Goal: Task Accomplishment & Management: Use online tool/utility

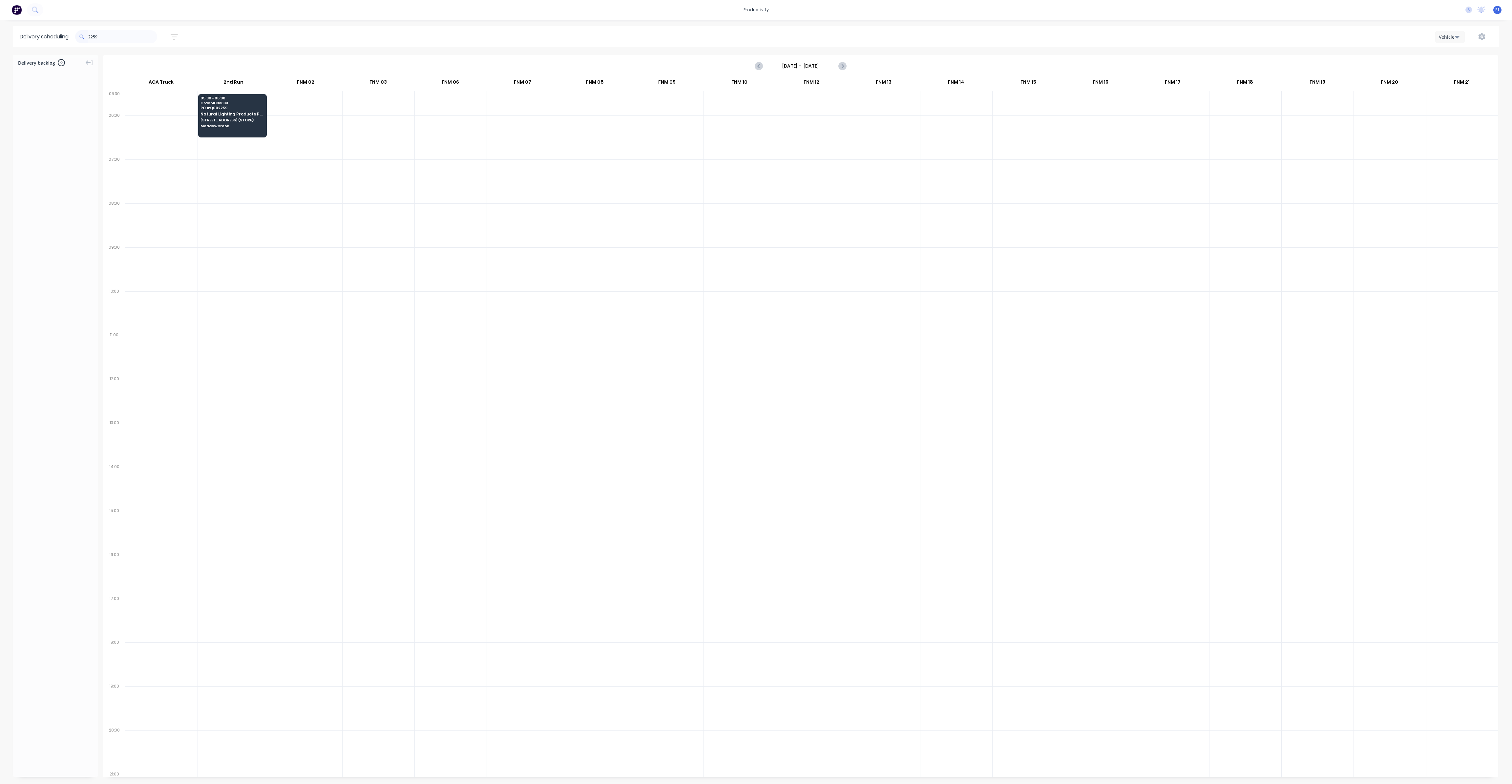
scroll to position [0, 1]
type input "2"
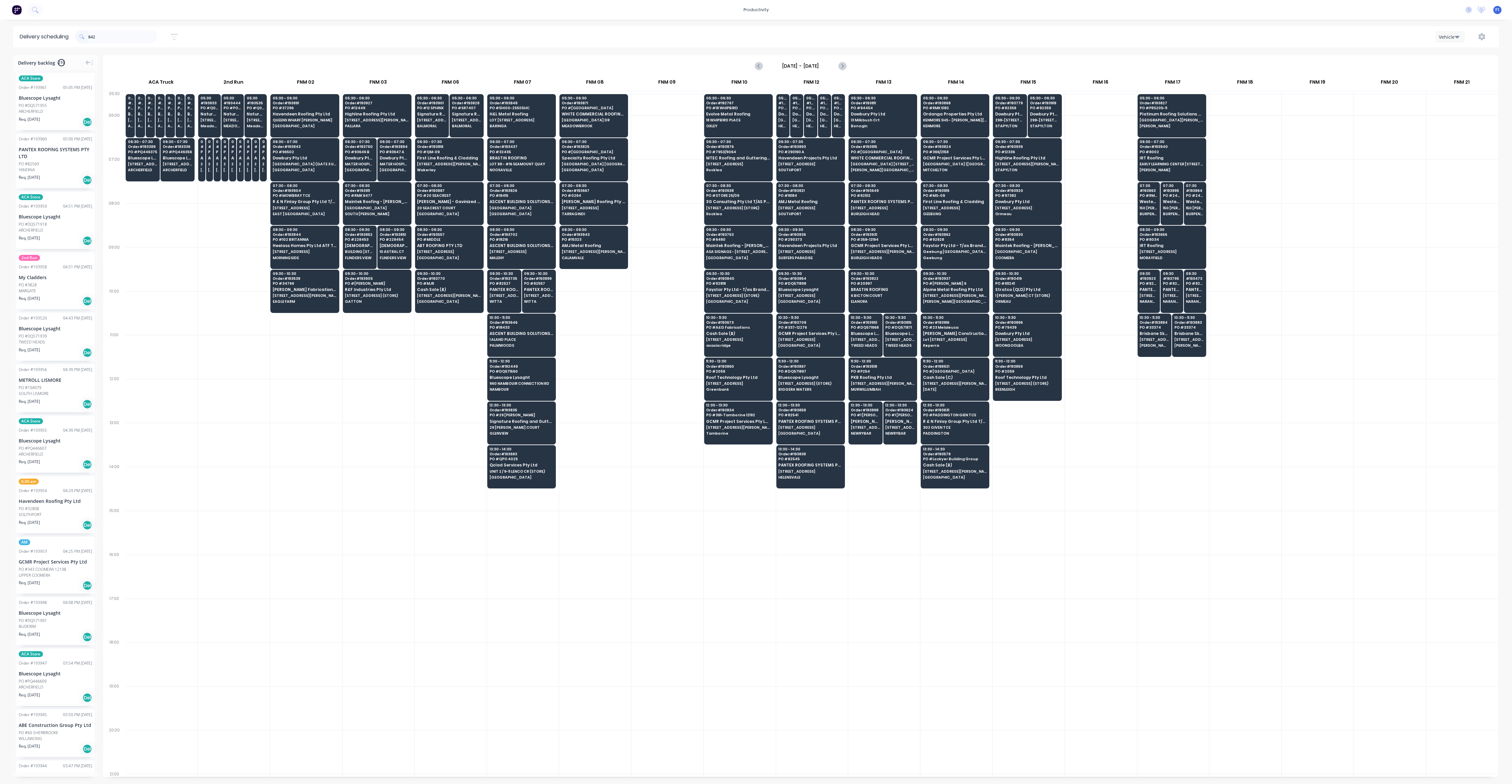
type input "842"
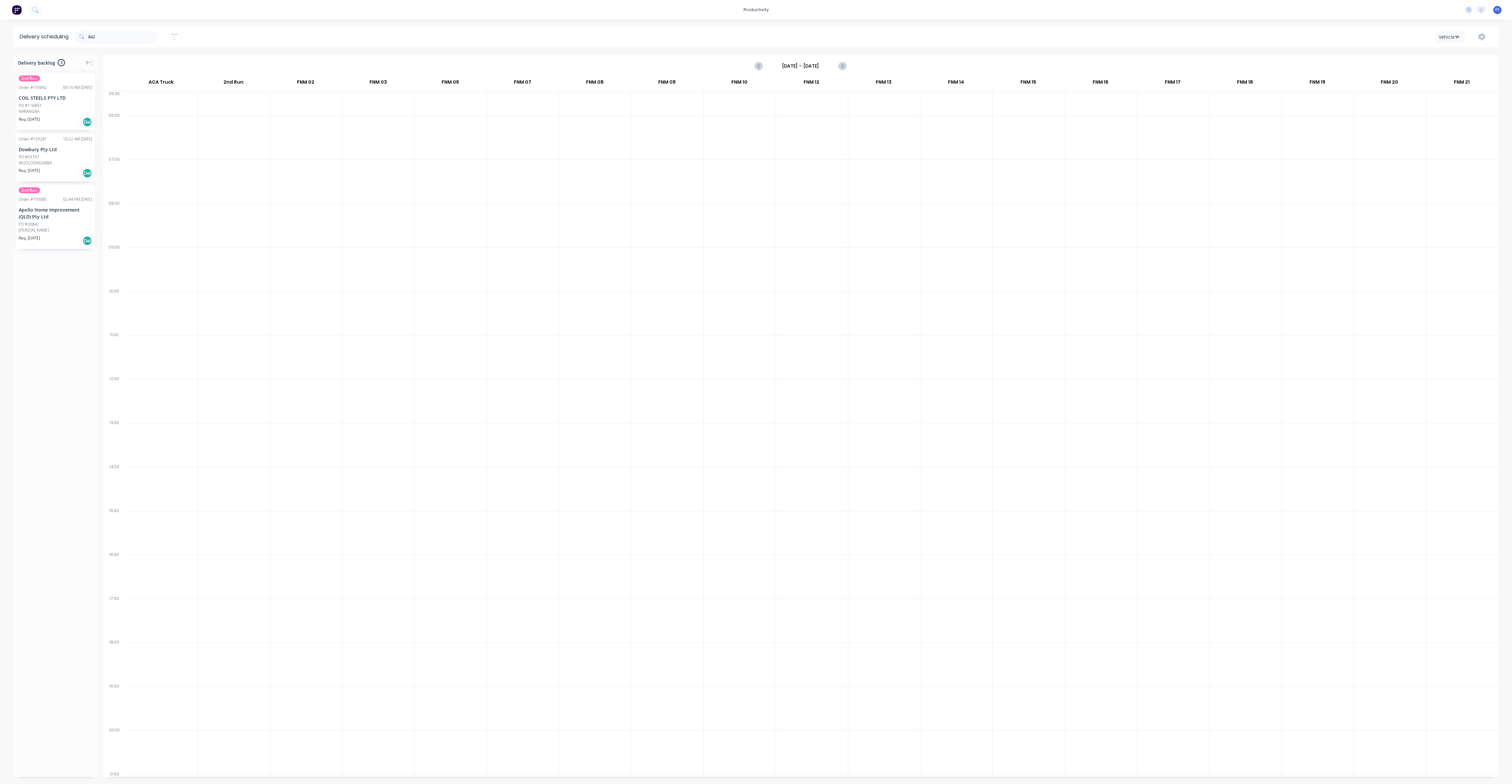
click at [70, 110] on div "NARANGBA" at bounding box center [55, 111] width 73 height 6
click at [1453, 67] on div "Vehicle" at bounding box center [1468, 67] width 65 height 13
click at [831, 63] on input "Sunday - 21/09/25" at bounding box center [801, 66] width 65 height 10
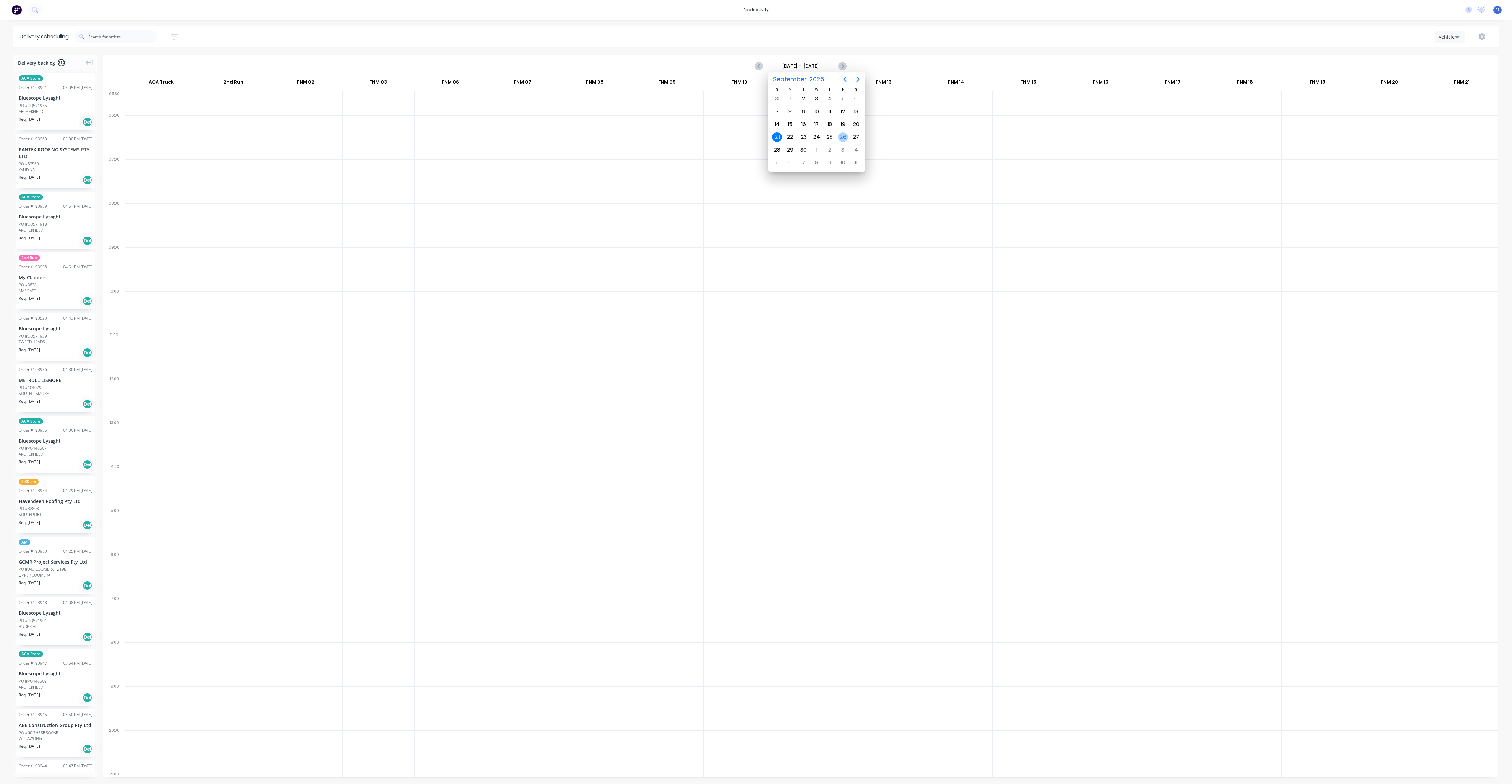
click at [846, 137] on div "26" at bounding box center [843, 137] width 10 height 10
type input "[DATE] - [DATE]"
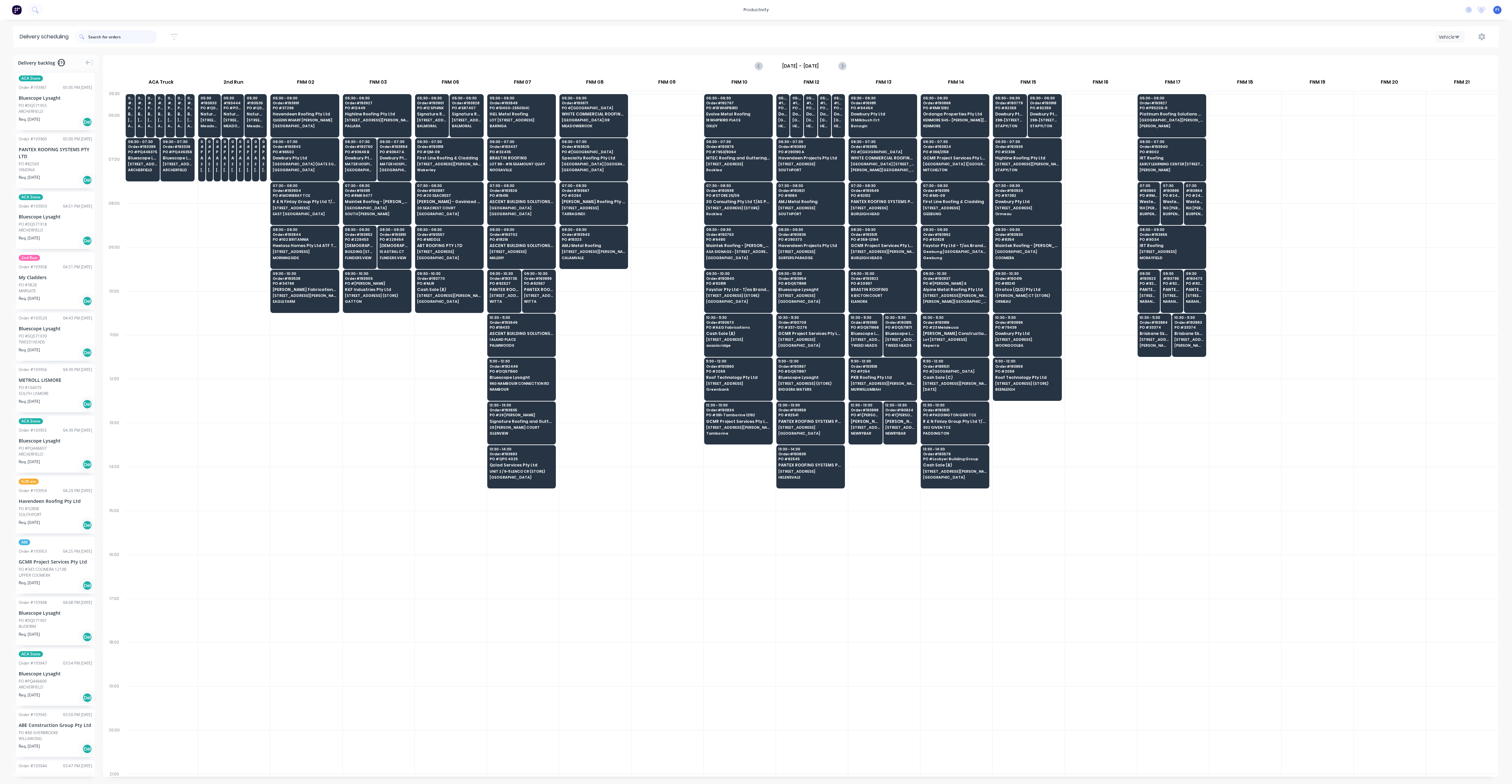
click at [106, 39] on input "text" at bounding box center [122, 36] width 69 height 13
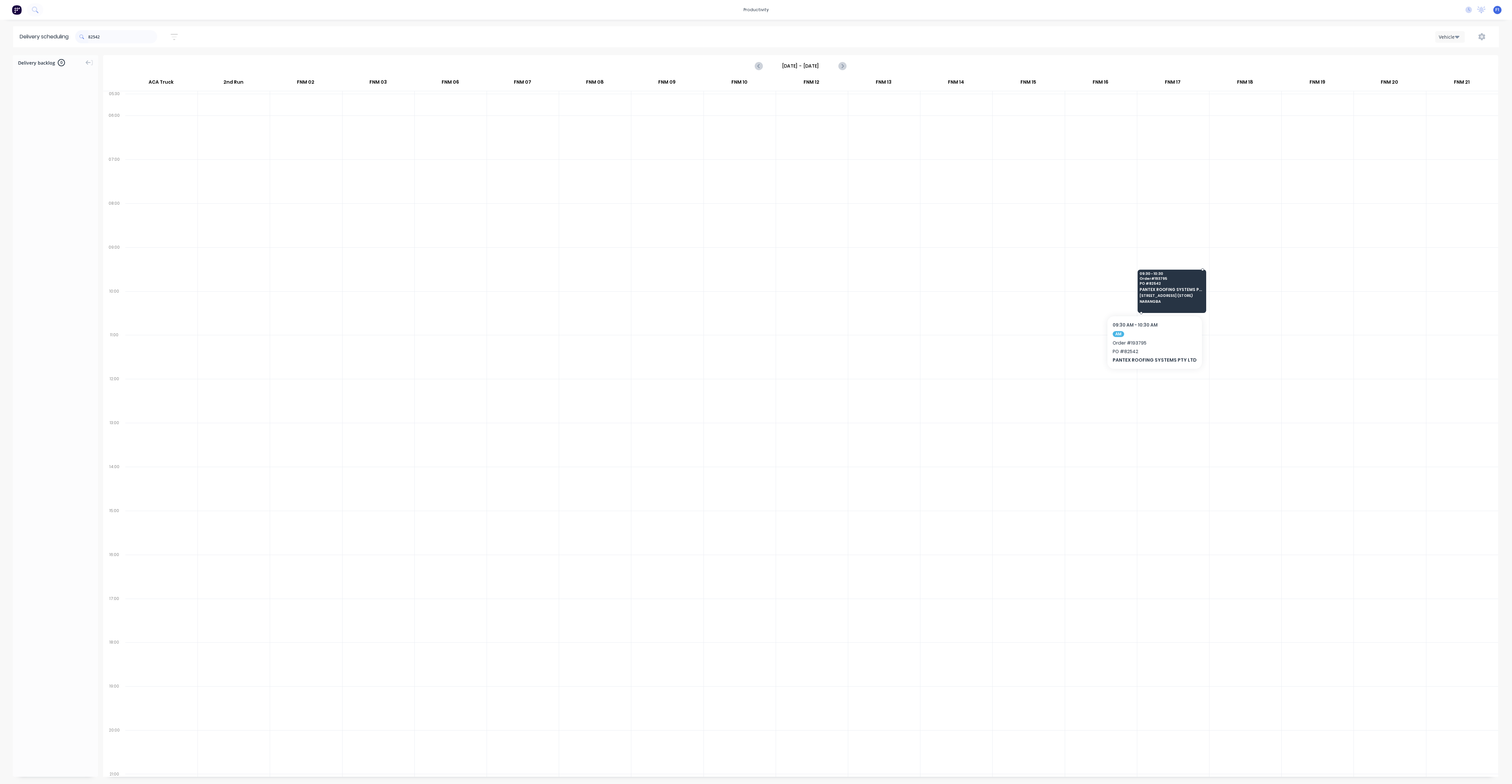
click at [1152, 296] on div "09:30 - 10:30 Order # 193795 PO # 82542 PANTEX ROOFING SYSTEMS PTY LTD 16 MAGNE…" at bounding box center [1172, 288] width 68 height 37
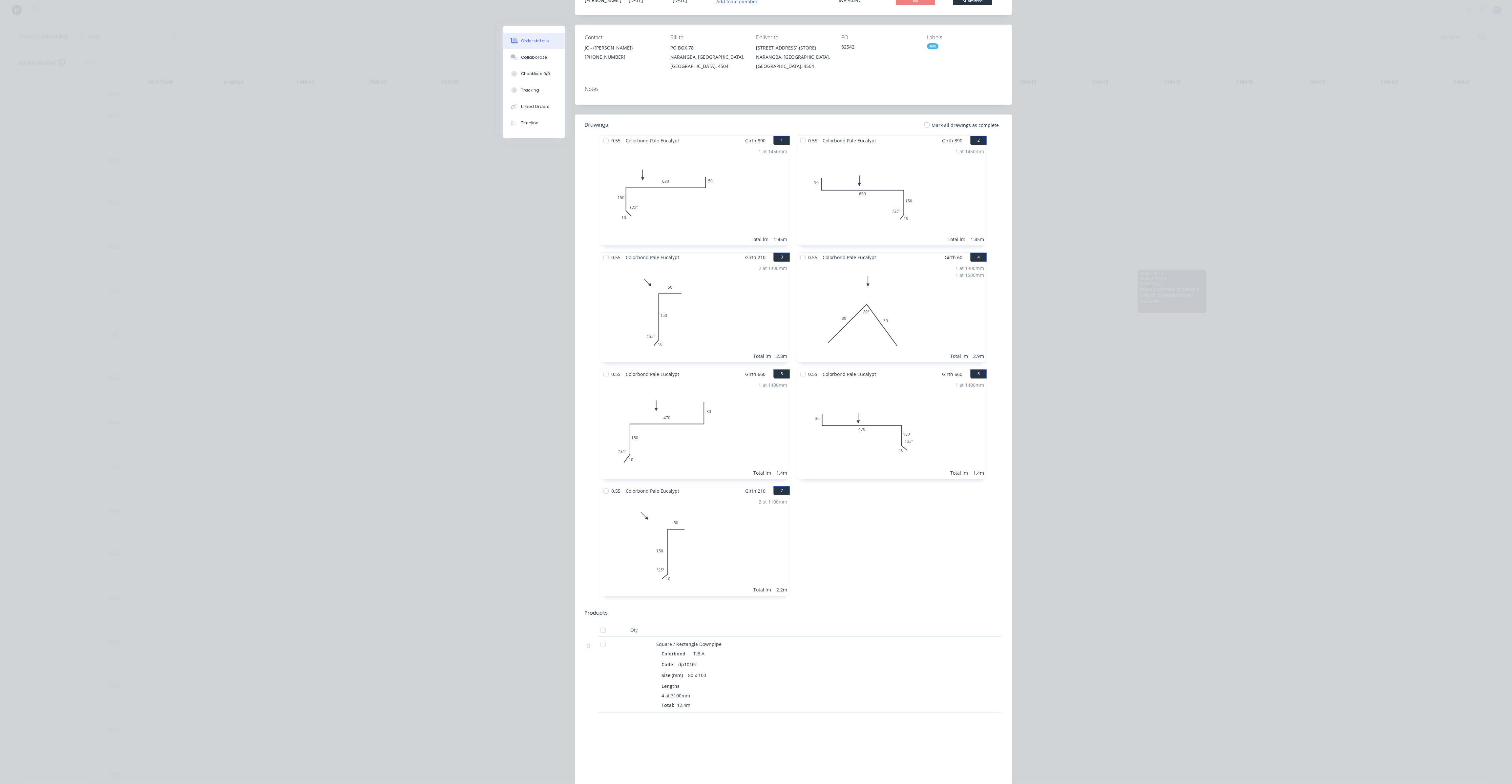
scroll to position [0, 0]
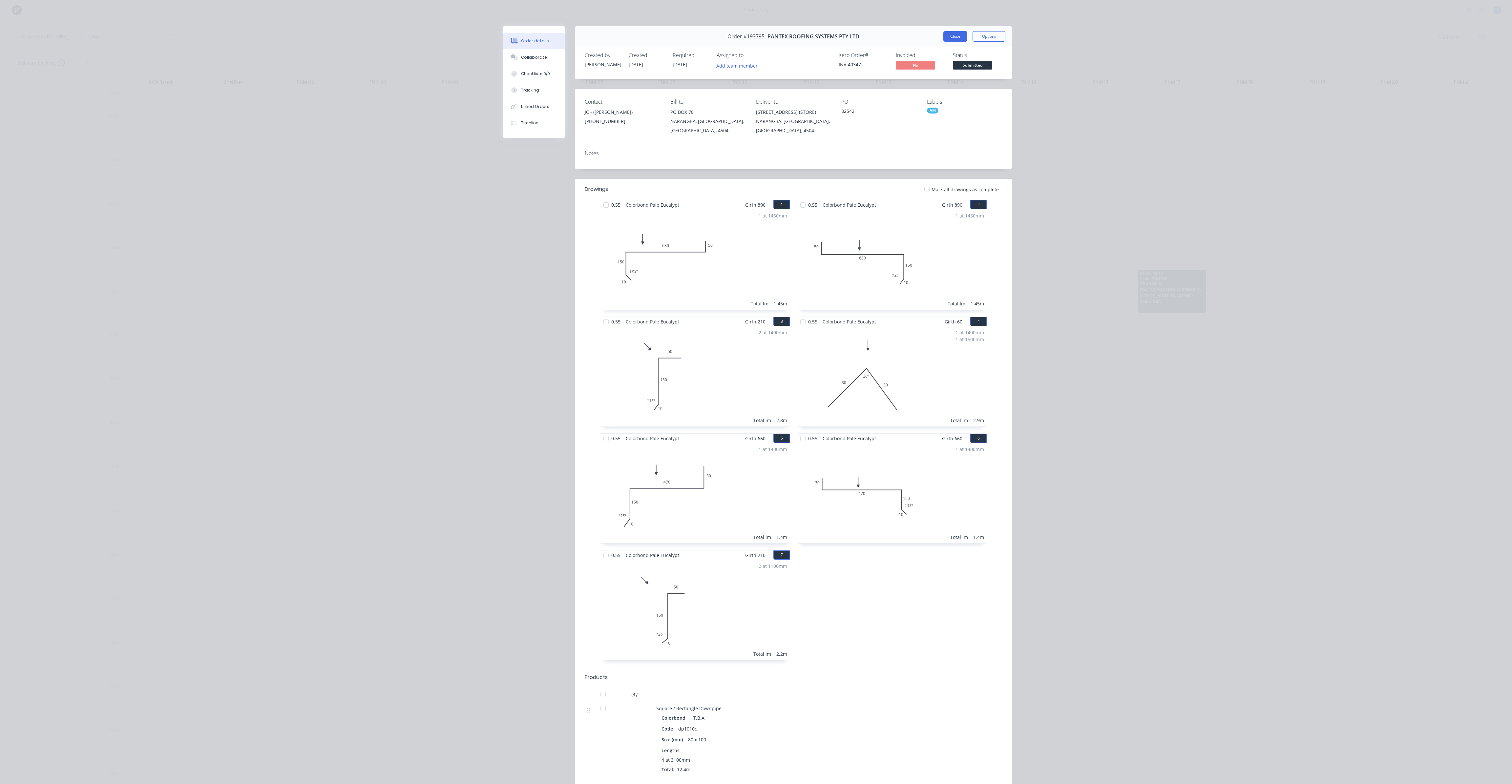
click at [951, 34] on button "Close" at bounding box center [955, 36] width 24 height 11
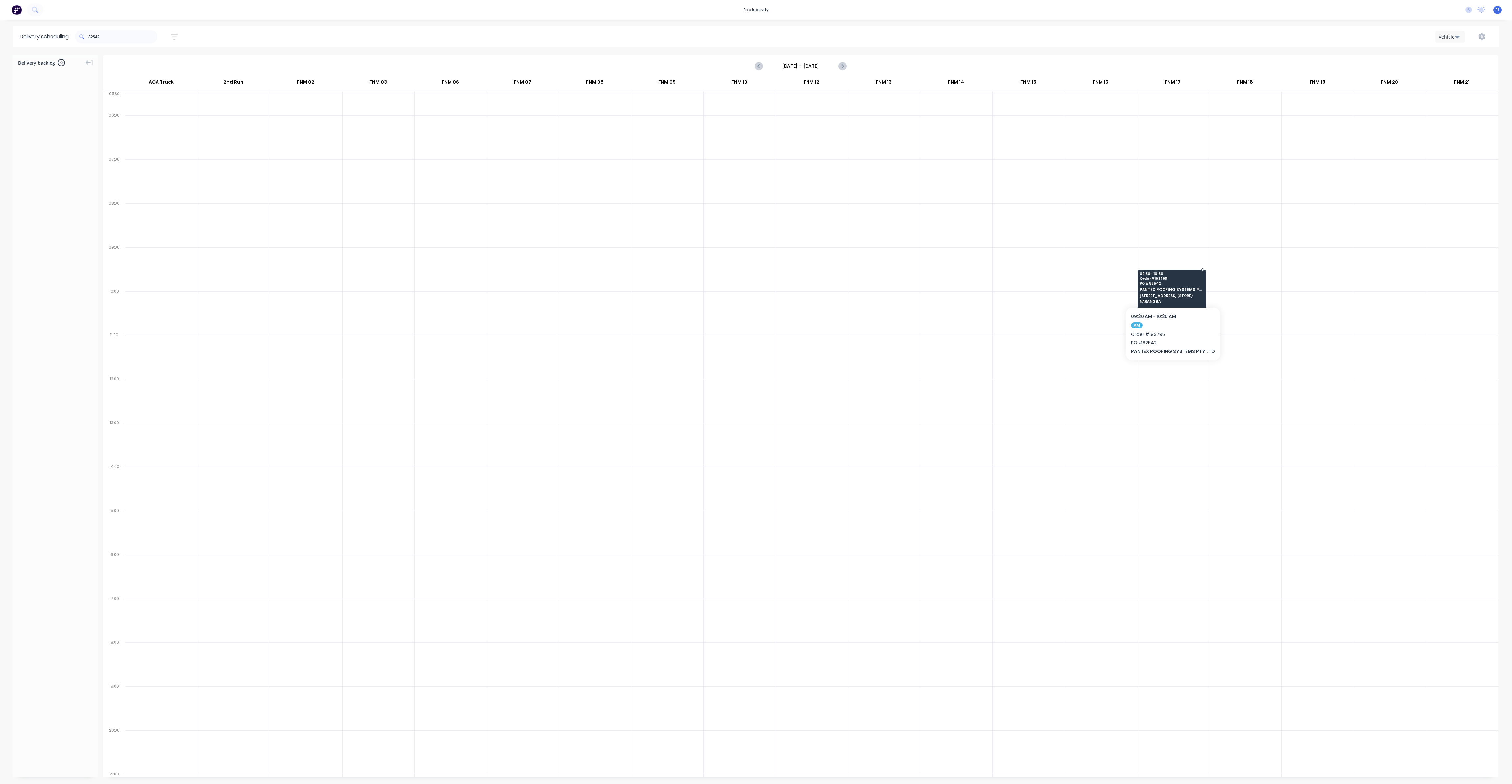
click at [1140, 282] on span "PO # 82542" at bounding box center [1172, 283] width 63 height 4
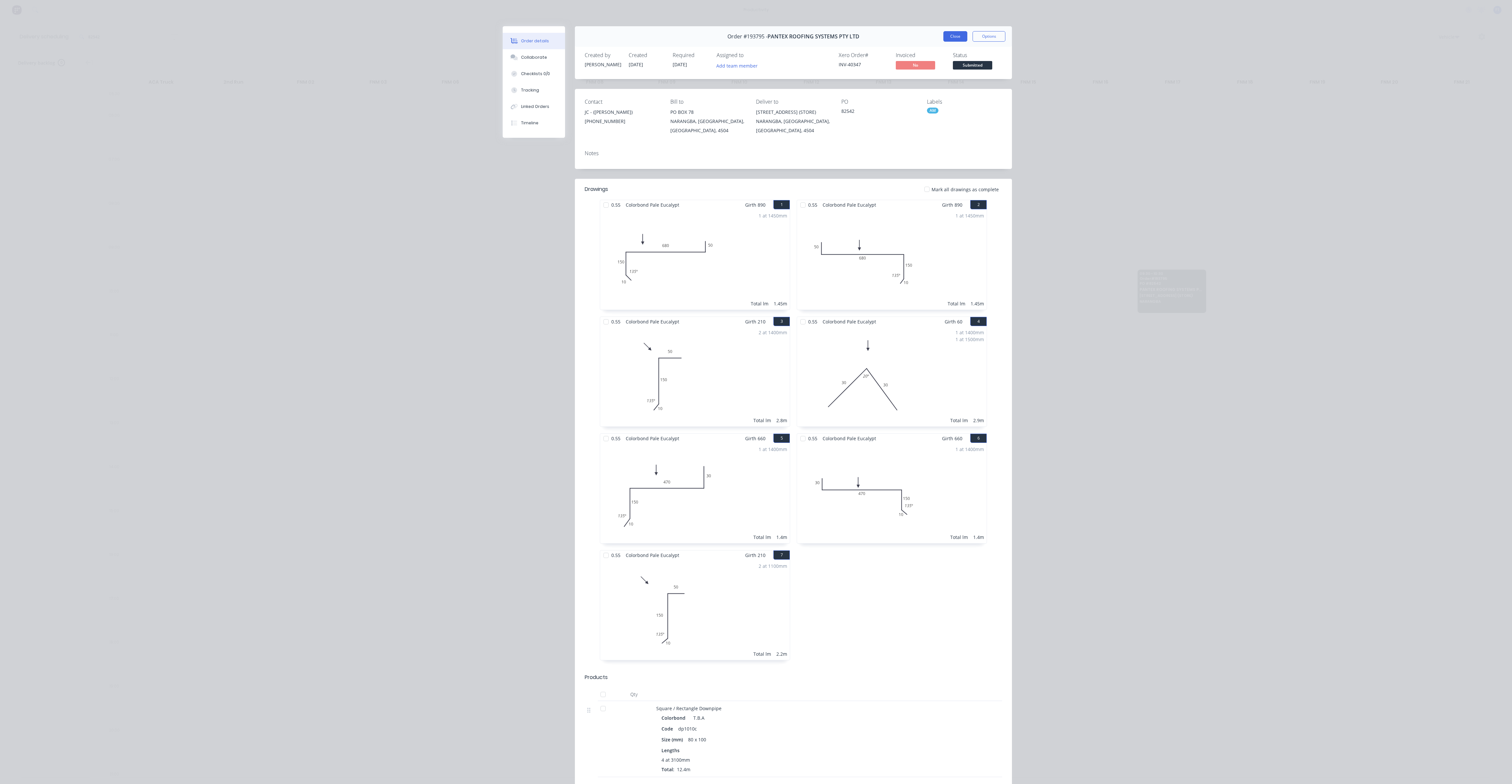
click at [953, 35] on button "Close" at bounding box center [955, 36] width 24 height 11
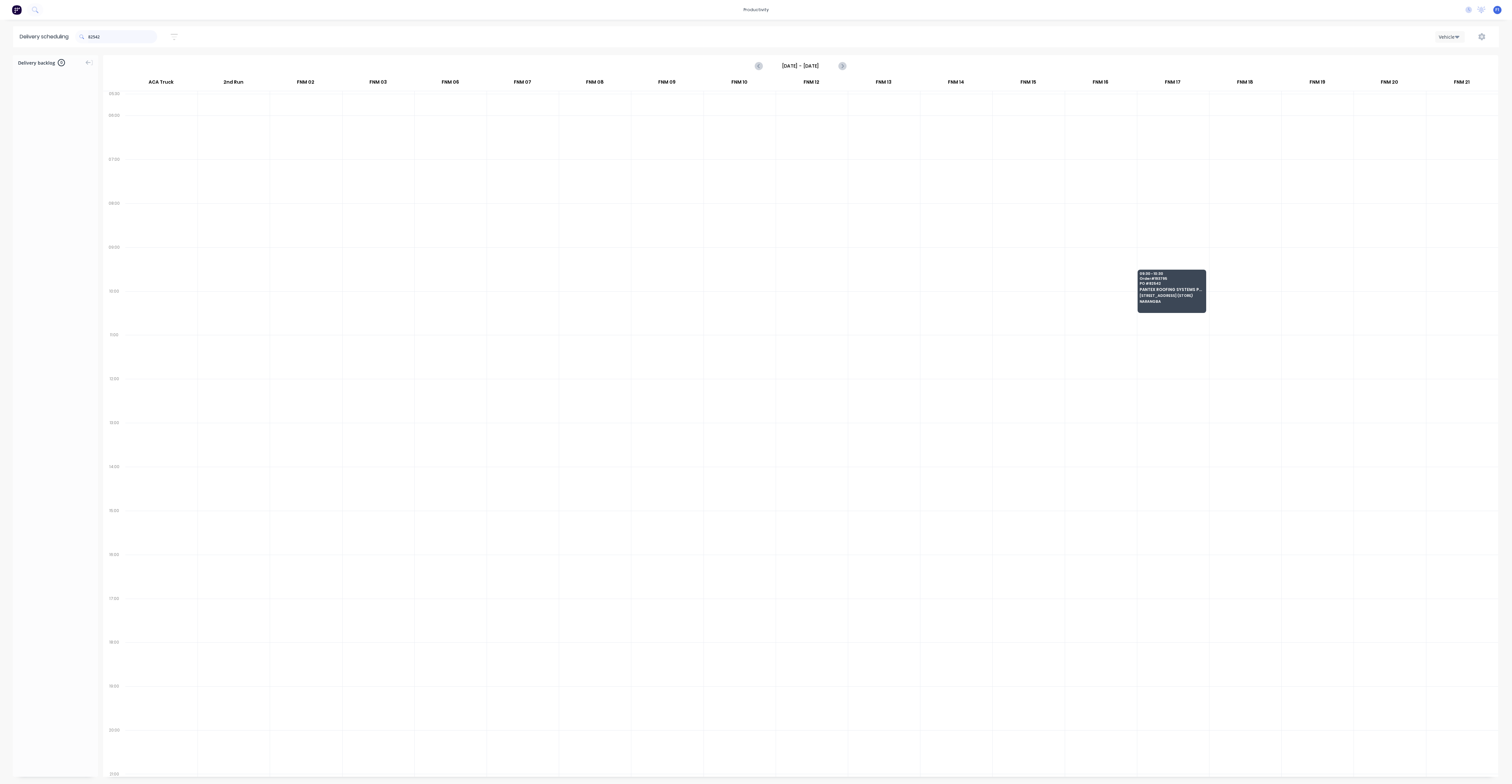
click at [120, 40] on input "82542" at bounding box center [122, 36] width 69 height 13
type input "8"
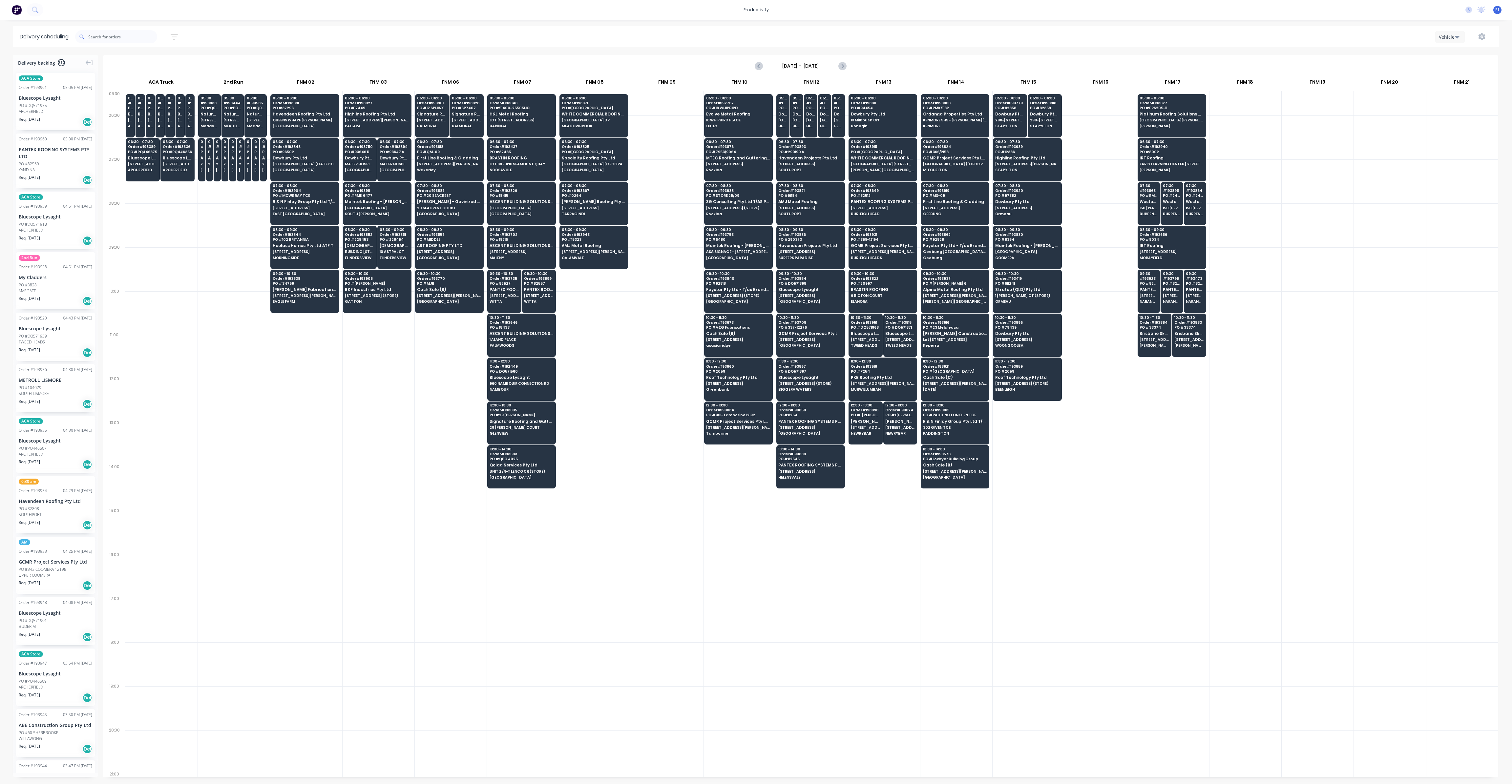
drag, startPoint x: 629, startPoint y: 509, endPoint x: 640, endPoint y: 506, distance: 11.4
click at [637, 508] on div "05:30 # 192765 PO # DQ571005 Bluescope Lysaght UNIT 4, 125 KERRY RD (STORE) ARC…" at bounding box center [812, 434] width 1373 height 685
